Goal: Task Accomplishment & Management: Use online tool/utility

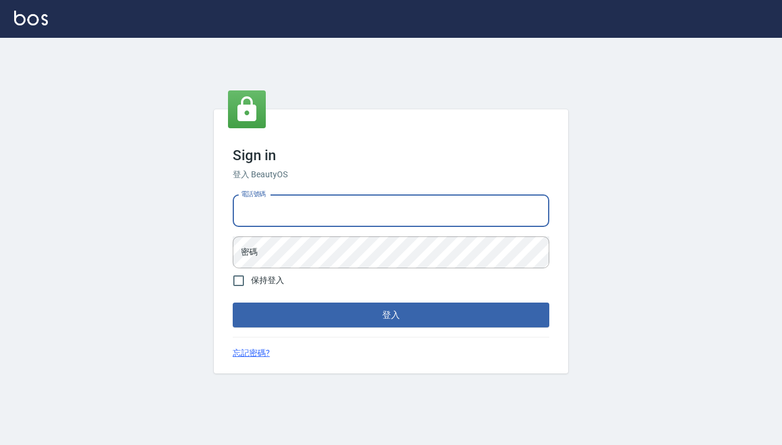
type input "0909291021"
click at [391, 315] on button "登入" at bounding box center [391, 314] width 317 height 25
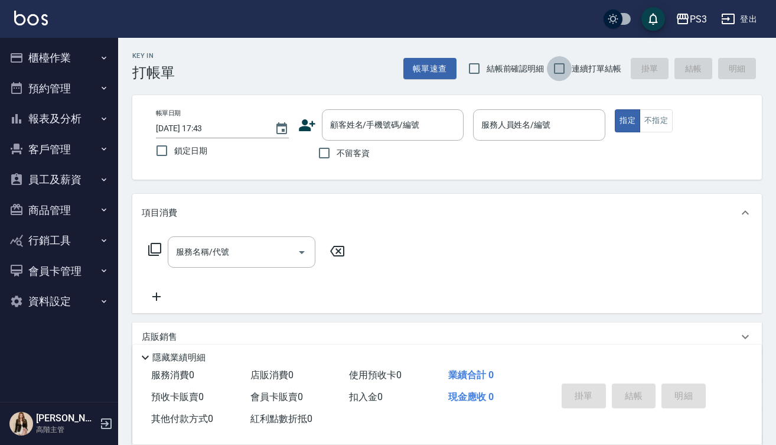
click at [564, 65] on input "連續打單結帳" at bounding box center [559, 68] width 25 height 25
checkbox input "true"
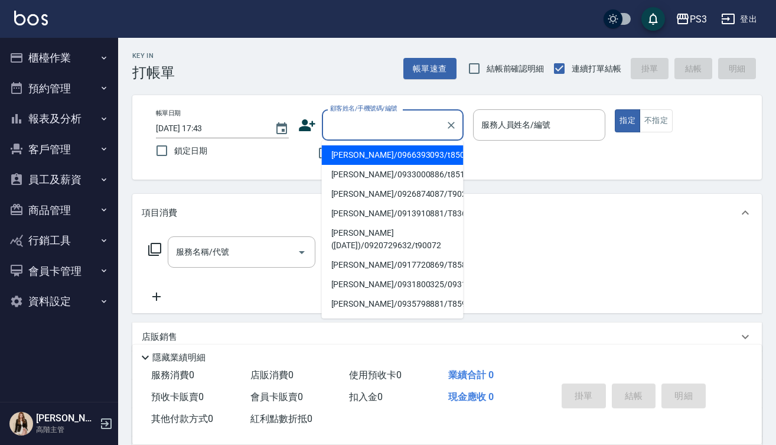
click at [412, 131] on input "顧客姓名/手機號碼/編號" at bounding box center [383, 125] width 113 height 21
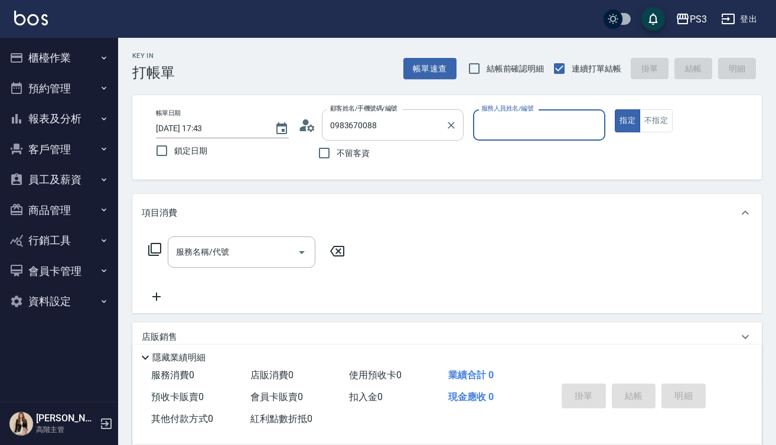
type input "[PERSON_NAME]/0983670088/T50867"
type input "[PERSON_NAME]-7"
click at [627, 120] on button "指定" at bounding box center [627, 120] width 25 height 23
type button "true"
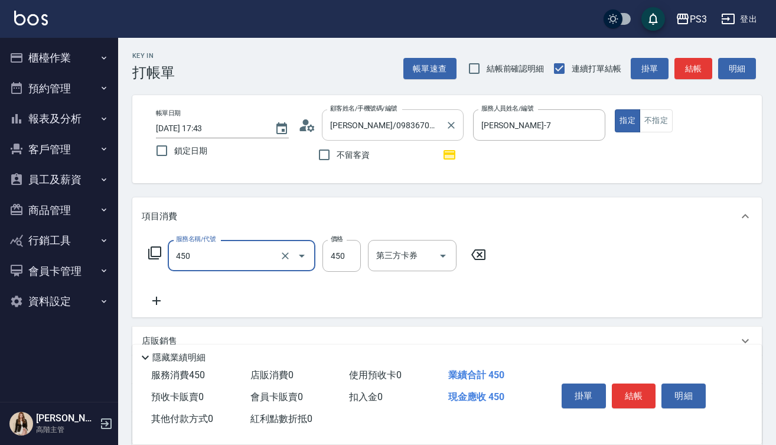
type input "有機洗髮(450)"
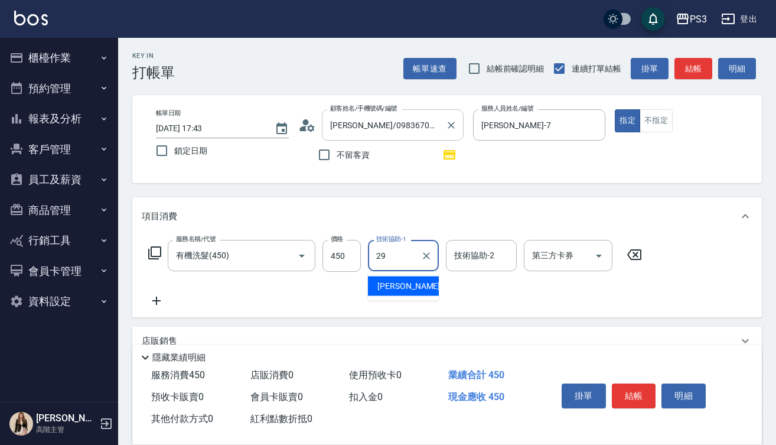
type input "[PERSON_NAME]-29"
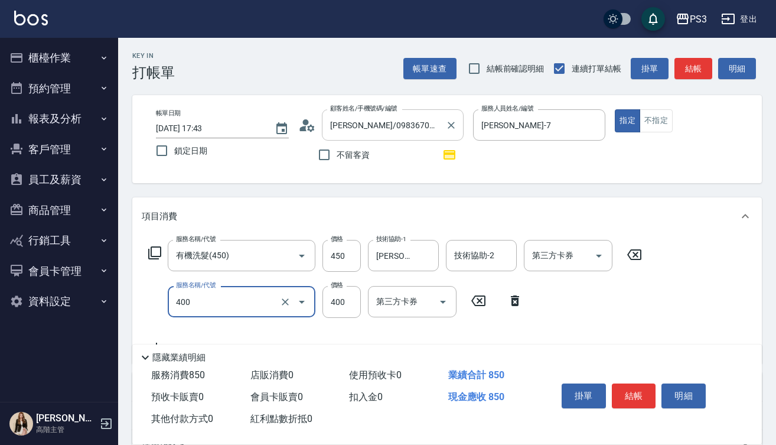
type input "剪(400)"
type input "380"
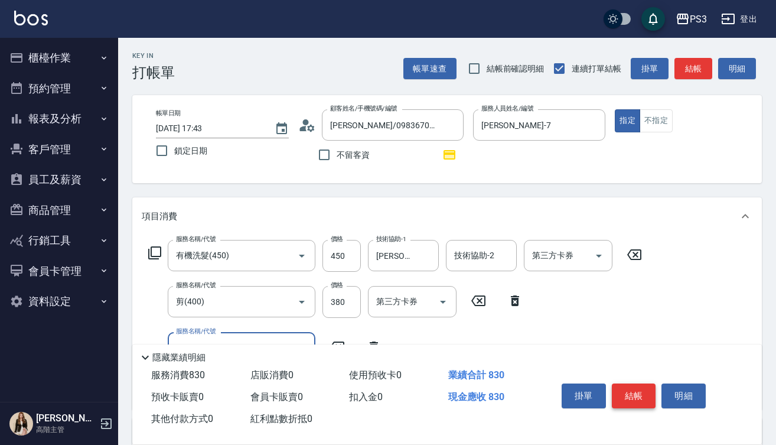
click at [630, 395] on button "結帳" at bounding box center [634, 395] width 44 height 25
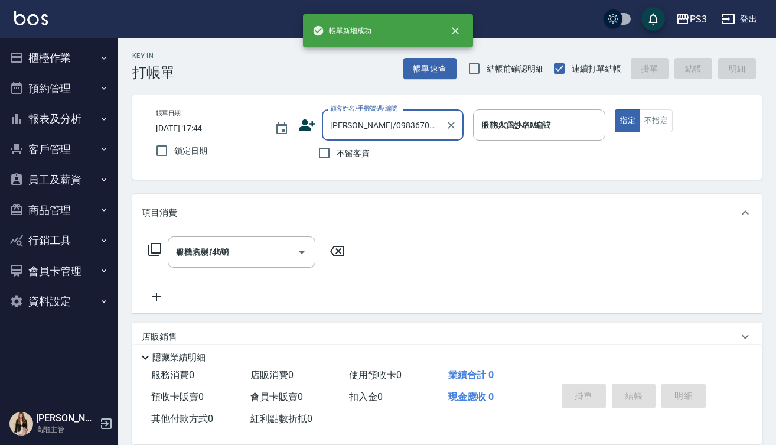
type input "[DATE] 17:44"
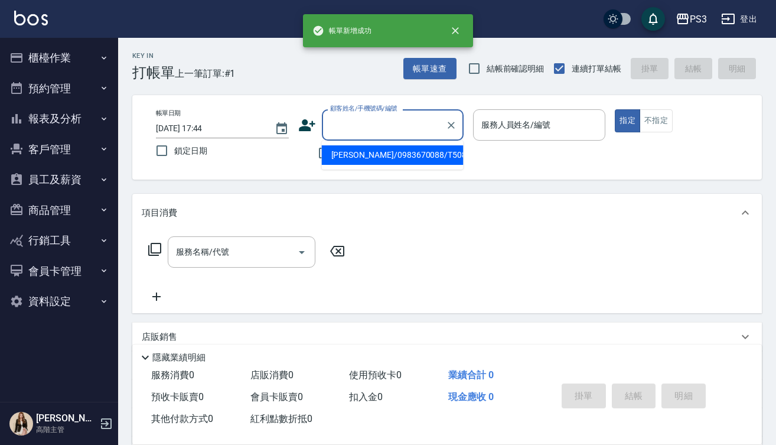
click at [401, 125] on input "顧客姓名/手機號碼/編號" at bounding box center [383, 125] width 113 height 21
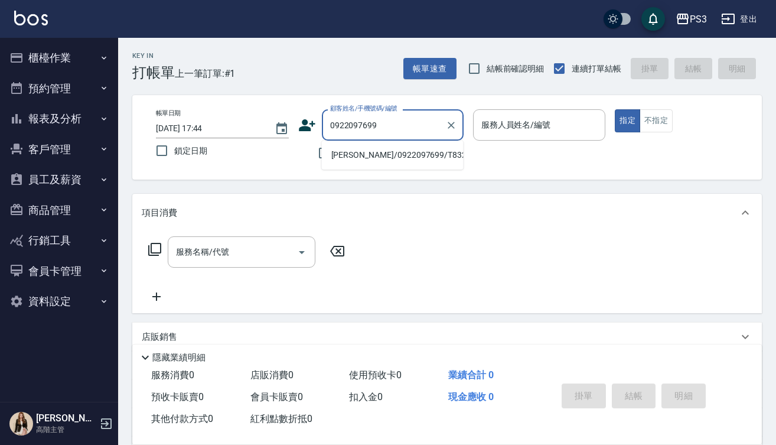
type input "[PERSON_NAME]/0922097699/T83237"
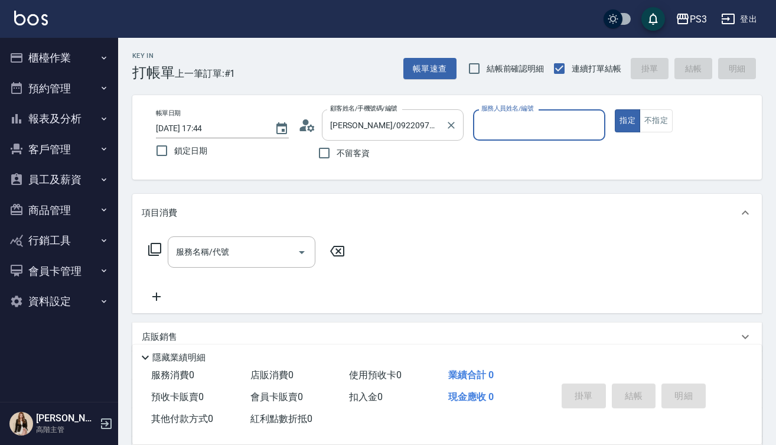
type input "Eva-1"
click at [312, 129] on icon at bounding box center [310, 127] width 7 height 7
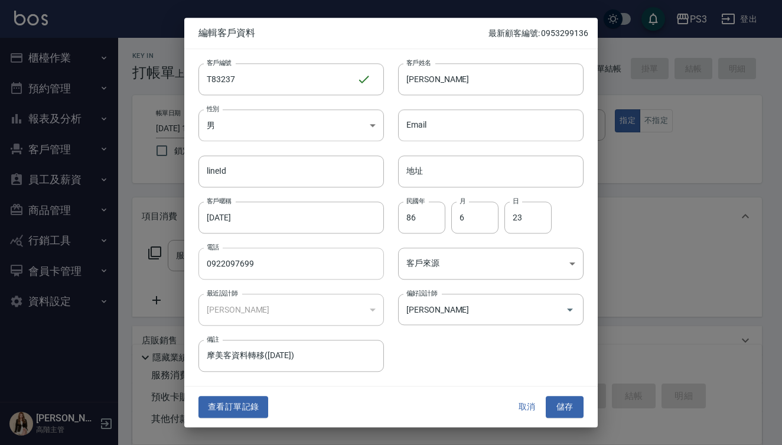
click at [281, 262] on input "0922097699" at bounding box center [290, 263] width 185 height 32
type input "0909162862"
click at [568, 407] on button "儲存" at bounding box center [565, 407] width 38 height 22
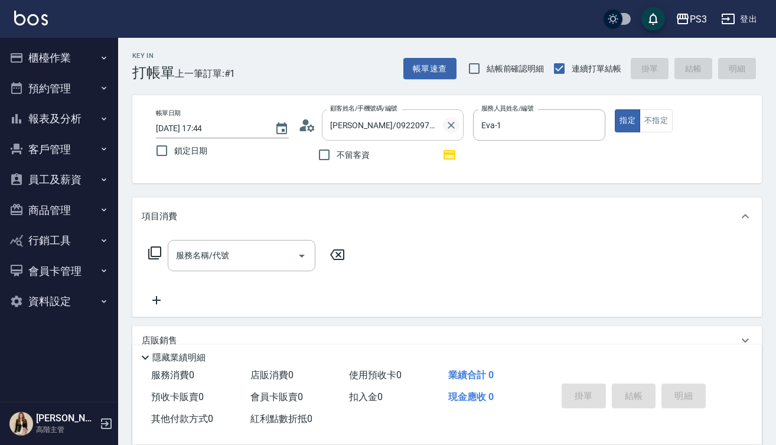
click at [451, 126] on icon "Clear" at bounding box center [451, 125] width 12 height 12
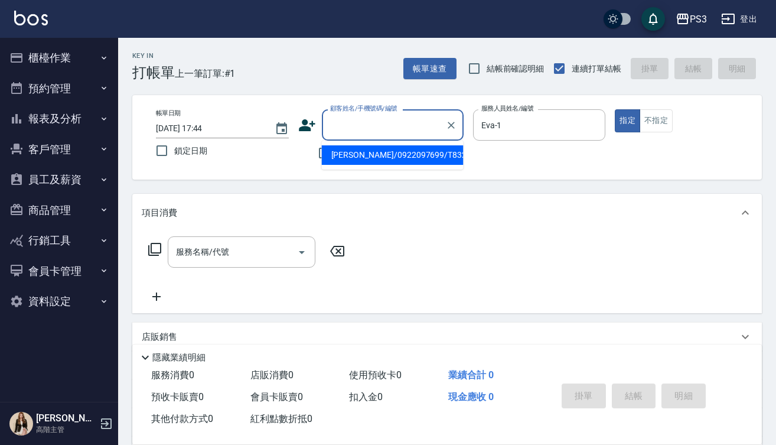
click at [397, 125] on input "顧客姓名/手機號碼/編號" at bounding box center [383, 125] width 113 height 21
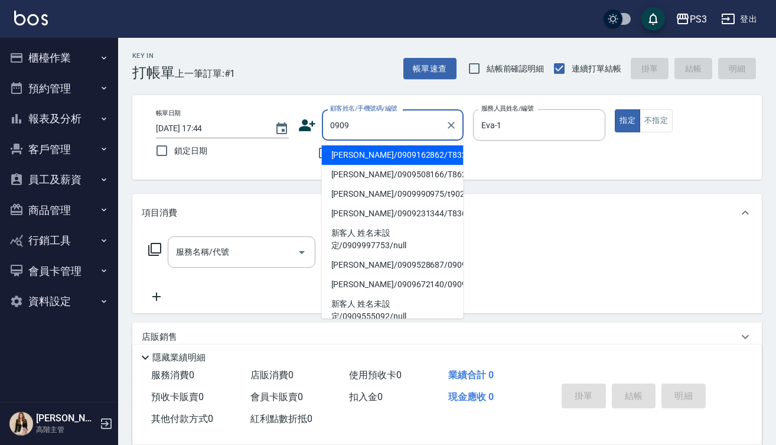
click at [398, 157] on li "[PERSON_NAME]/0909162862/T83237" at bounding box center [393, 154] width 142 height 19
type input "[PERSON_NAME]/0909162862/T83237"
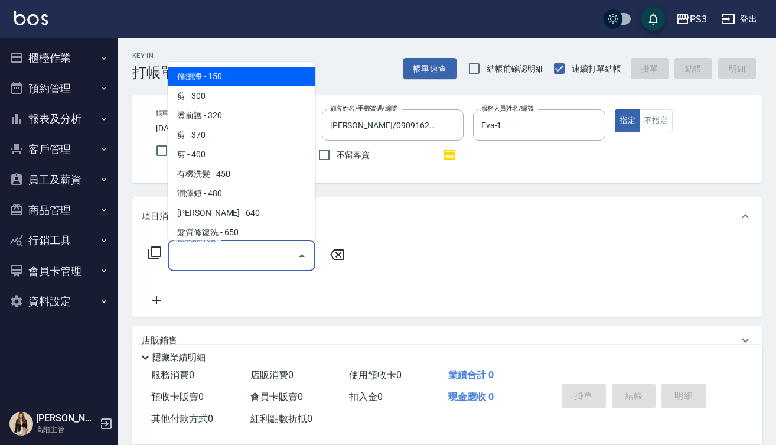
click at [241, 260] on input "服務名稱/代號" at bounding box center [232, 255] width 119 height 21
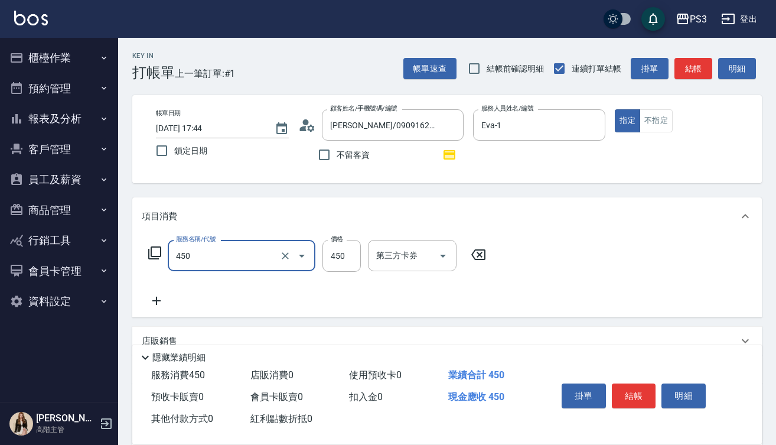
type input "有機洗髮(450)"
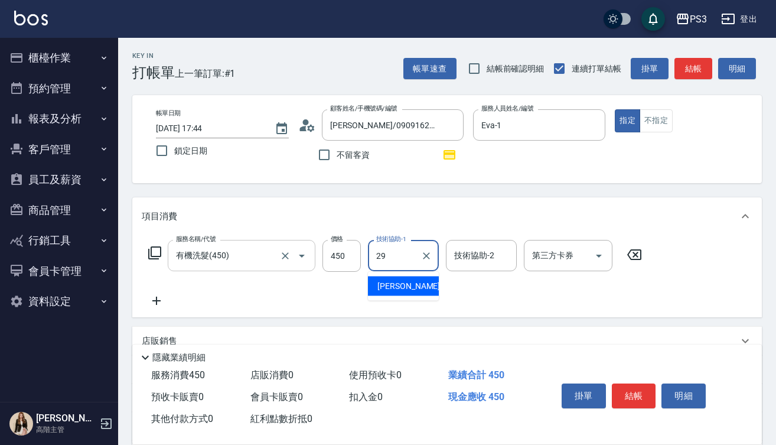
type input "[PERSON_NAME]-29"
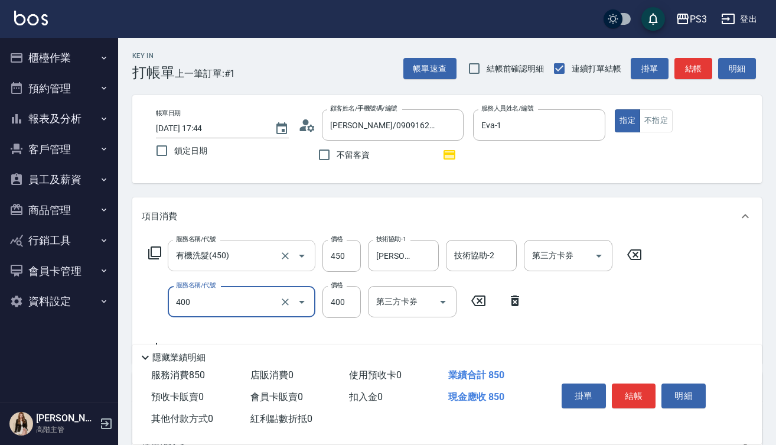
type input "剪(400)"
type input "380"
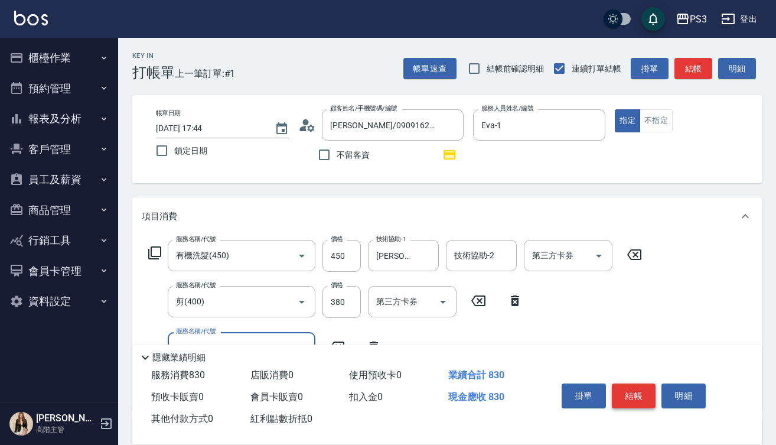
click at [631, 386] on button "結帳" at bounding box center [634, 395] width 44 height 25
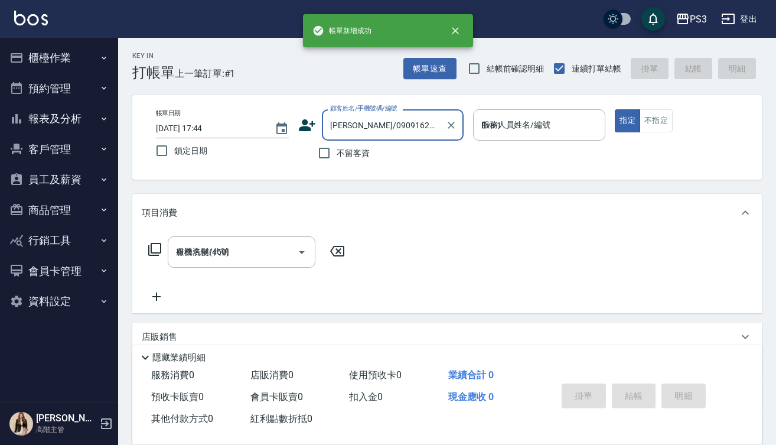
type input "[DATE] 17:45"
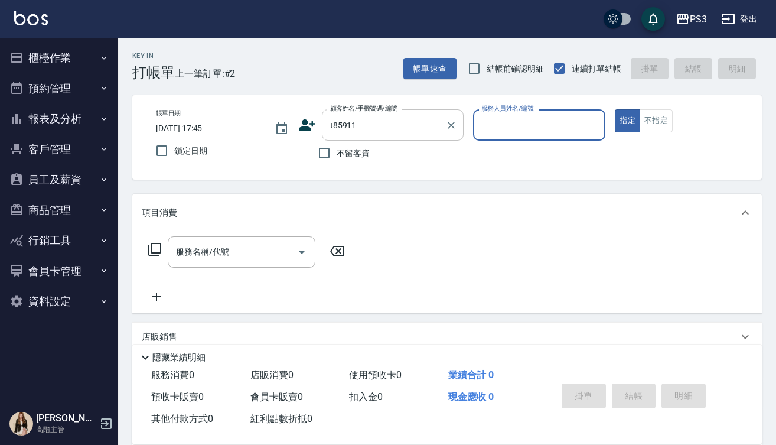
click at [334, 126] on input "t85911" at bounding box center [383, 125] width 113 height 21
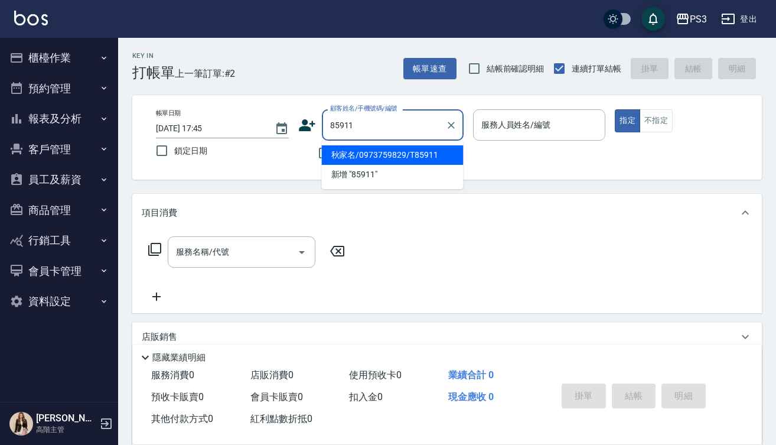
click at [392, 152] on li "秋家名/0973759829/T85911" at bounding box center [393, 154] width 142 height 19
type input "秋家名/0973759829/T85911"
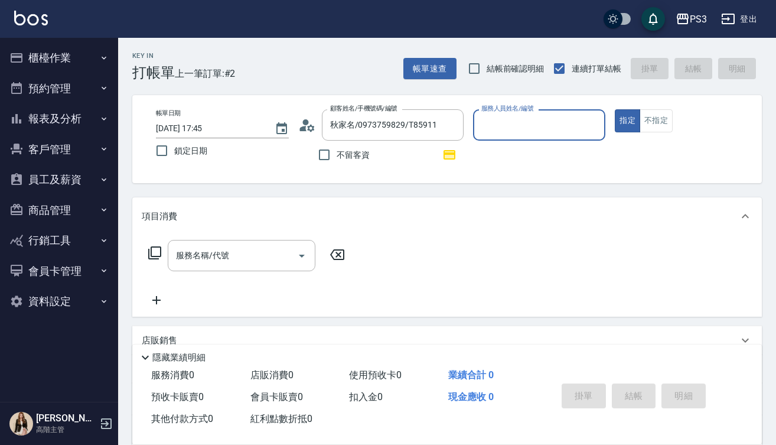
click at [531, 118] on input "服務人員姓名/編號" at bounding box center [539, 125] width 122 height 21
type input "[PERSON_NAME]-7"
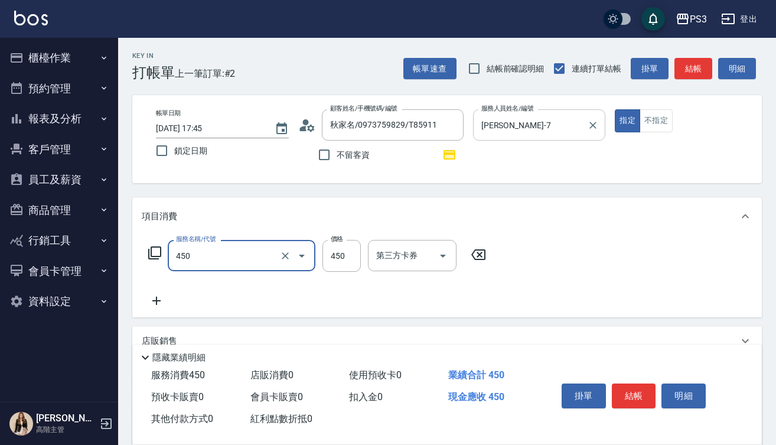
type input "有機洗髮(450)"
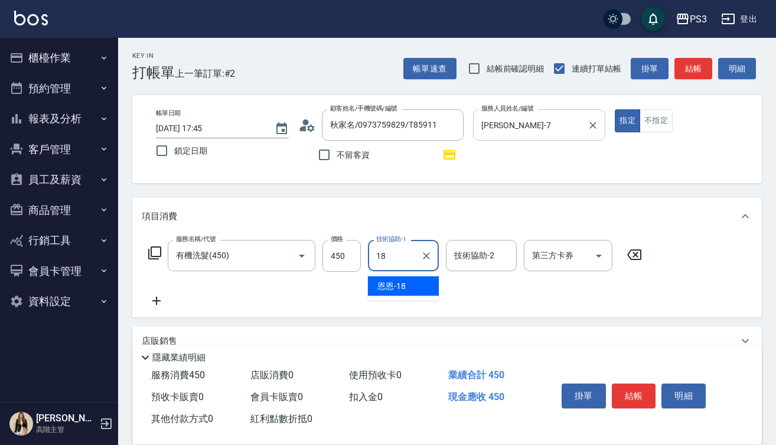
type input "恩恩-18"
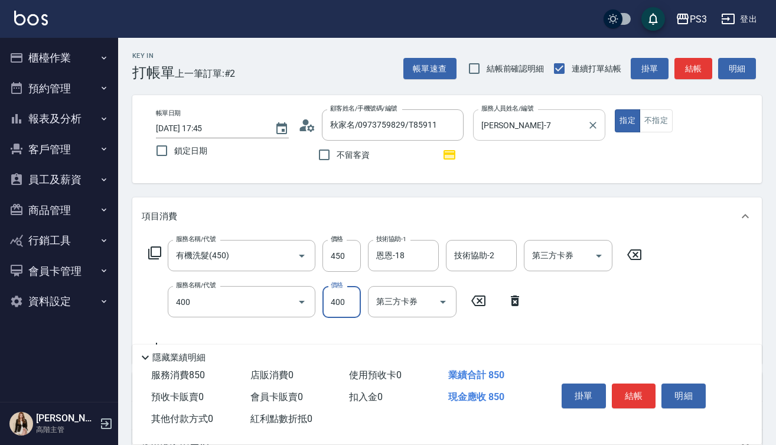
type input "剪(400)"
type input "380"
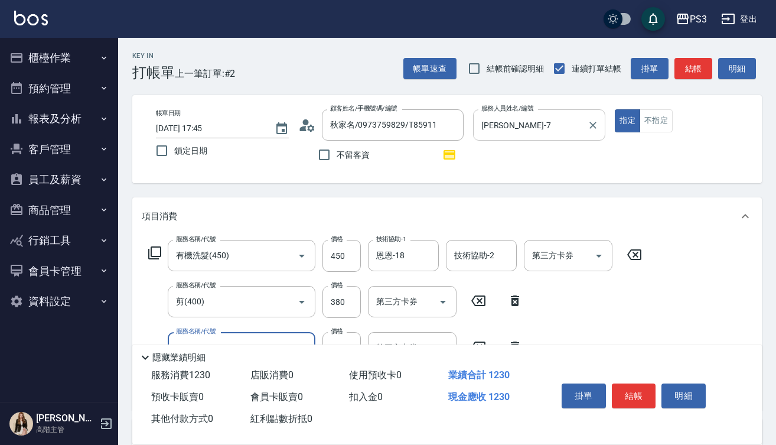
type input "燙貼(3001)"
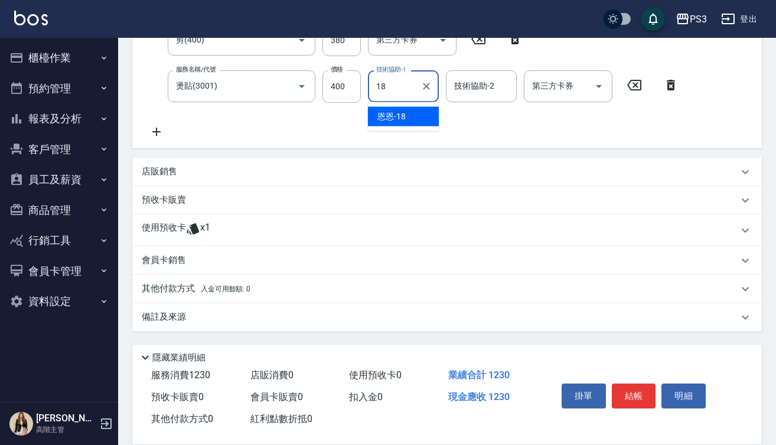
scroll to position [262, 0]
type input "恩恩-18"
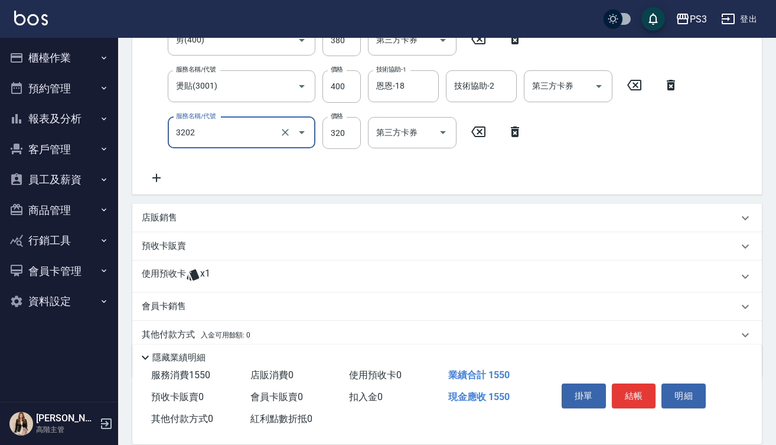
type input "頭皮隔離(3202)"
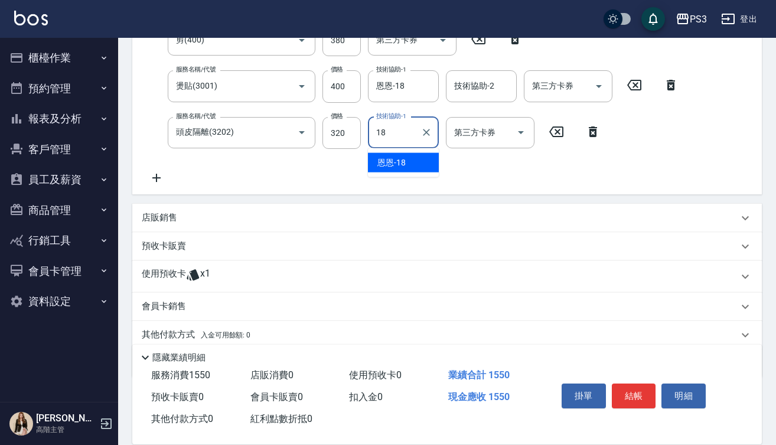
type input "恩恩-18"
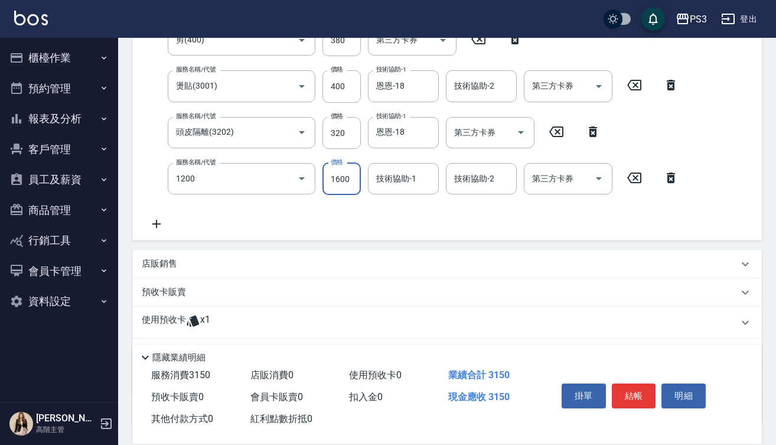
type input "深層長(1200)"
type input "1200"
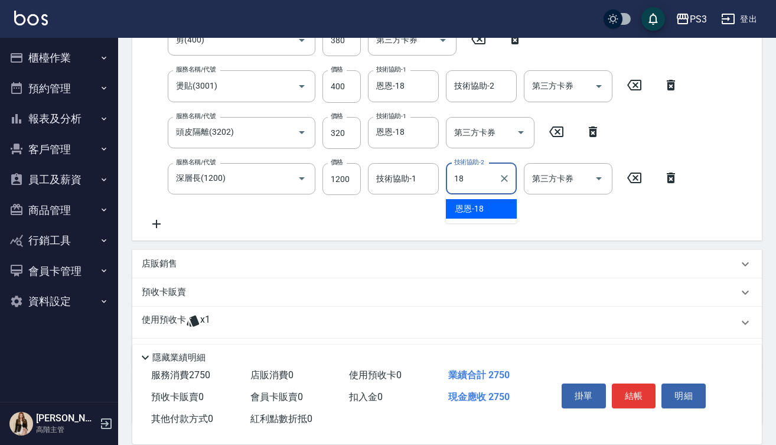
type input "恩恩-18"
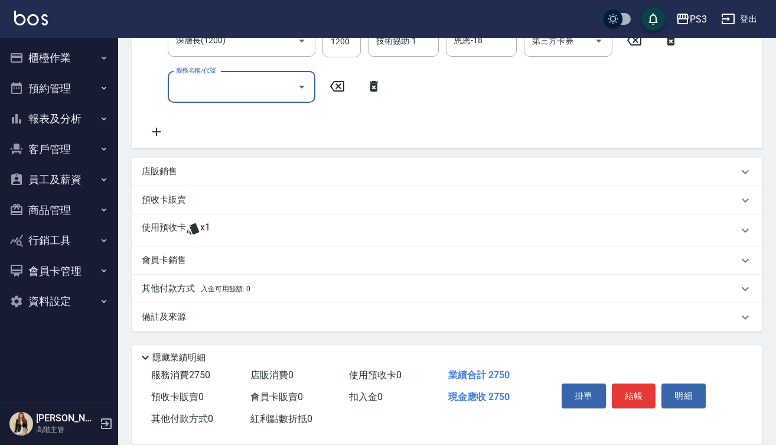
scroll to position [399, 0]
click at [187, 230] on icon at bounding box center [193, 228] width 14 height 14
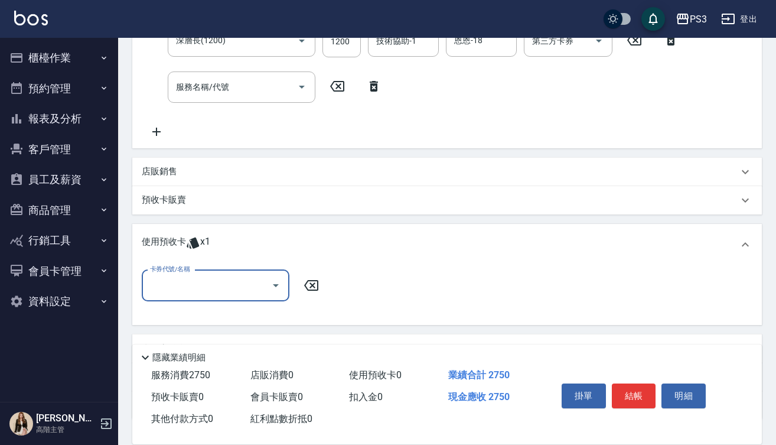
click at [265, 286] on input "卡券代號/名稱" at bounding box center [206, 285] width 119 height 21
click at [264, 317] on div "三段(短) 剩餘1張" at bounding box center [216, 315] width 148 height 19
type input "三段(短)"
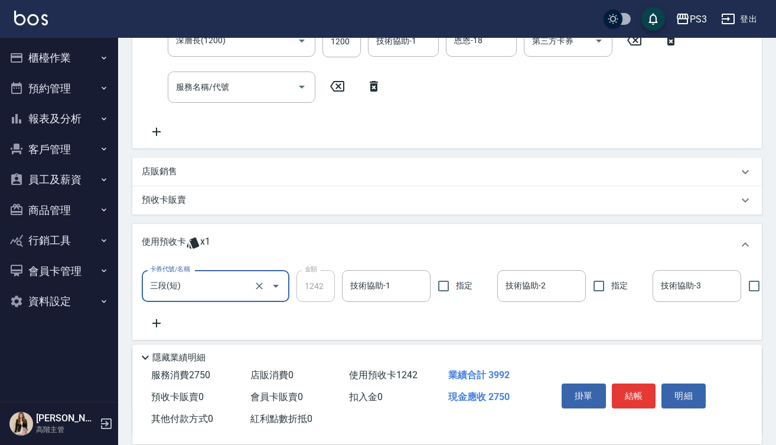
click at [362, 285] on input "技術協助-1" at bounding box center [386, 285] width 78 height 21
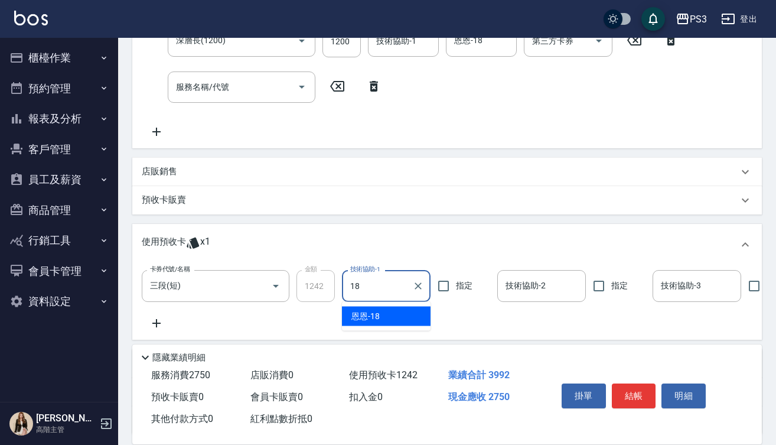
type input "恩恩-18"
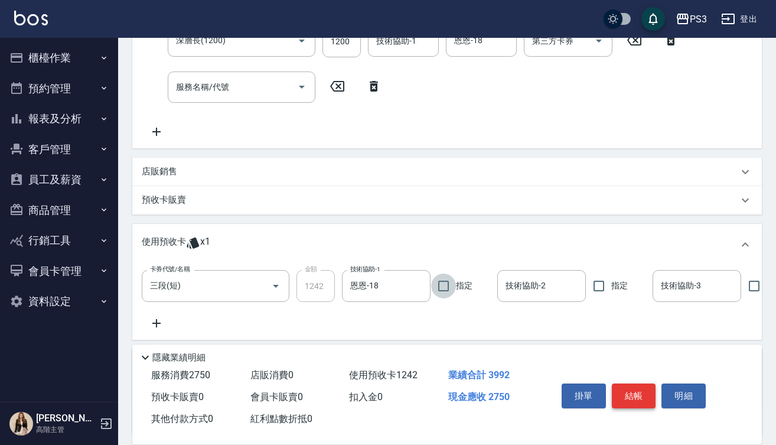
click at [634, 390] on button "結帳" at bounding box center [634, 395] width 44 height 25
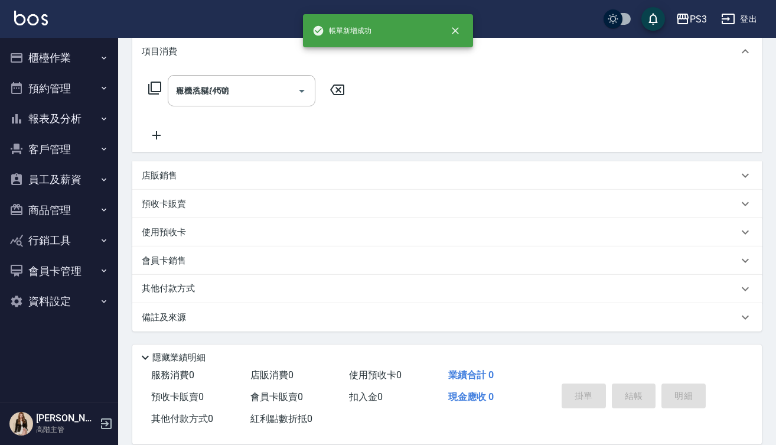
type input "[DATE] 17:46"
